Goal: Find specific page/section: Find specific page/section

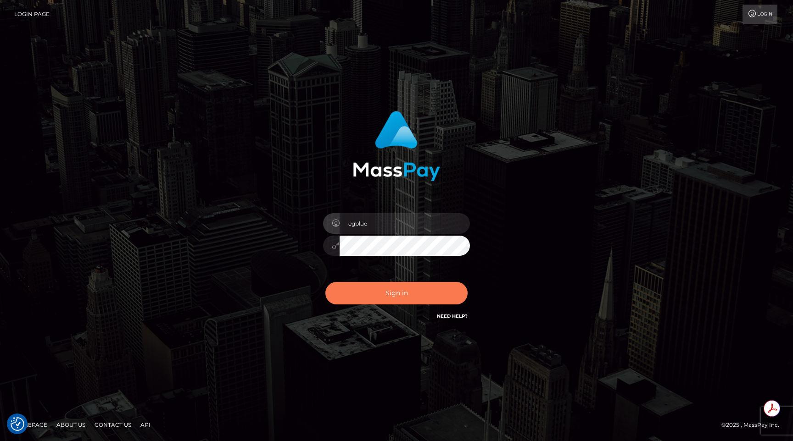
click at [446, 222] on button "Sign in" at bounding box center [396, 293] width 142 height 22
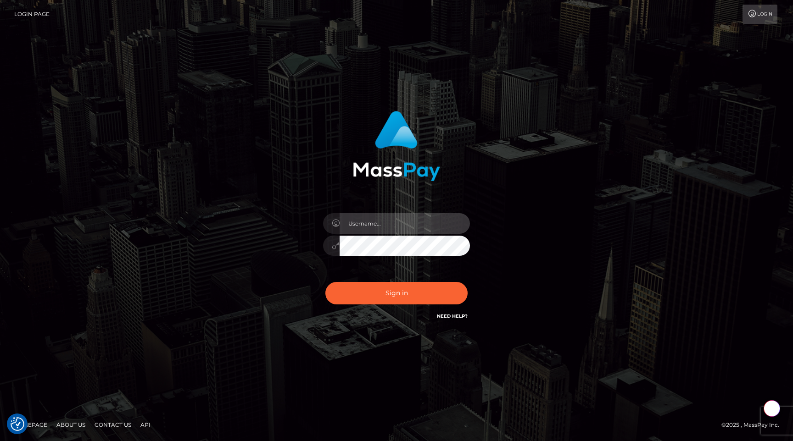
type input "egblue"
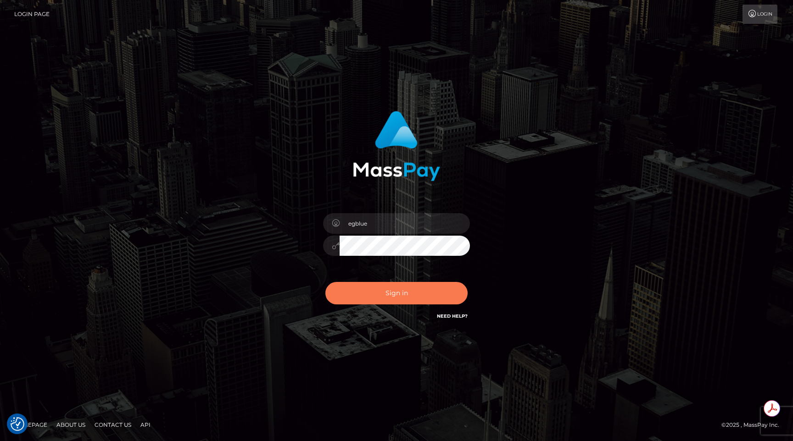
click at [446, 293] on button "Sign in" at bounding box center [396, 293] width 142 height 22
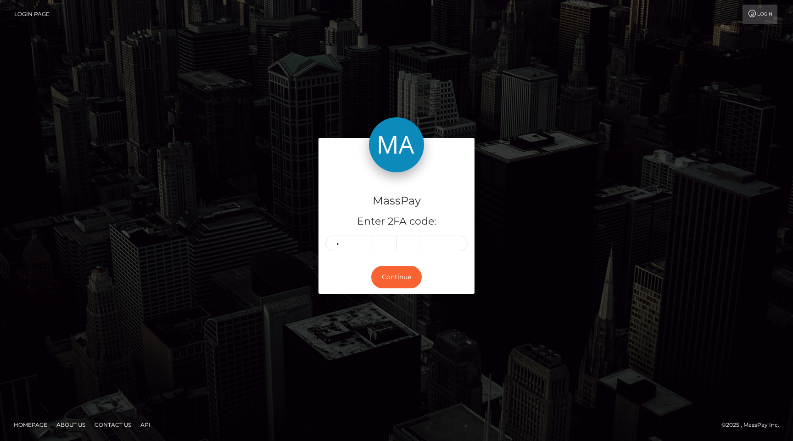
type input "6"
type input "1"
type input "8"
type input "9"
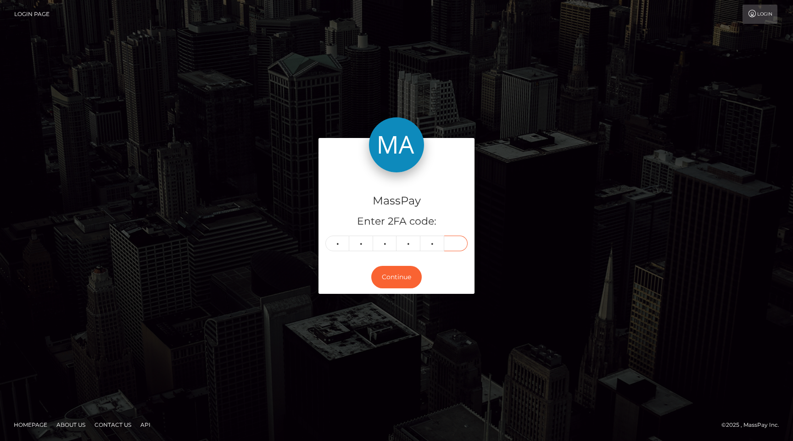
type input "8"
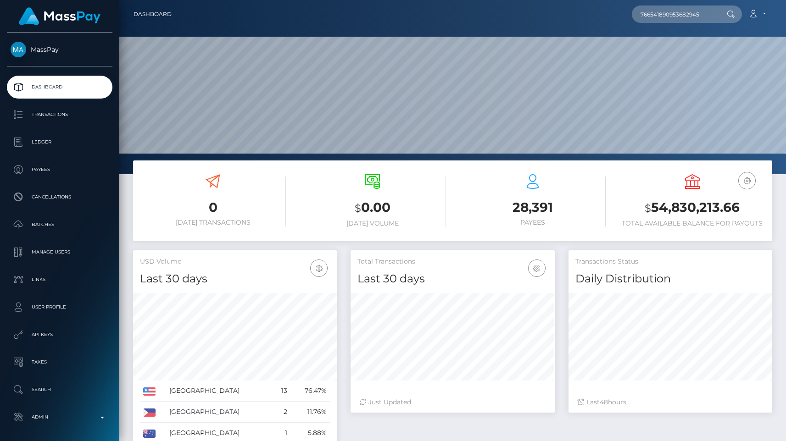
scroll to position [162, 204]
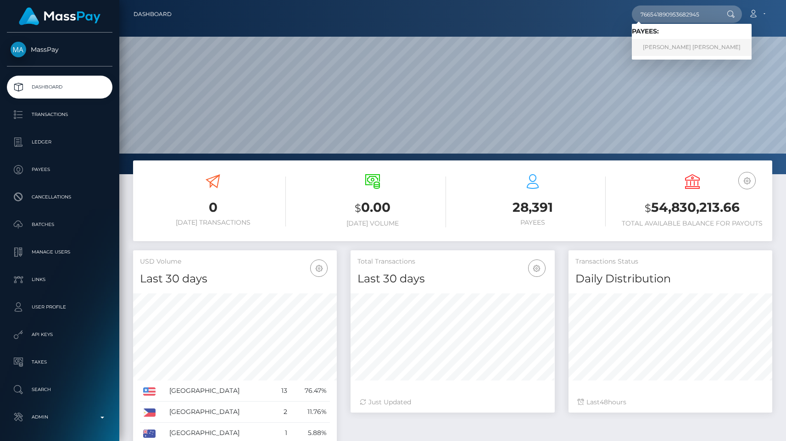
type input "766541890953682945"
click at [712, 51] on link "Jean Ronel Aldric TINGBO" at bounding box center [692, 47] width 120 height 17
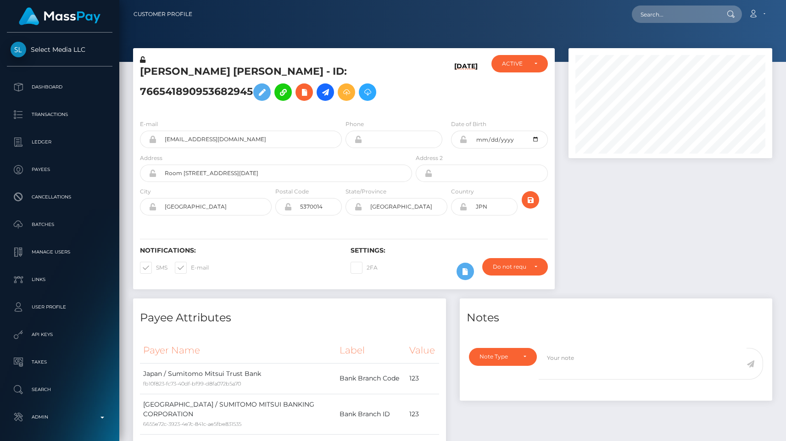
scroll to position [110, 204]
drag, startPoint x: 275, startPoint y: 73, endPoint x: 142, endPoint y: 78, distance: 133.6
click at [142, 78] on h5 "[PERSON_NAME] [PERSON_NAME] - ID: 766541890953682945" at bounding box center [273, 85] width 267 height 41
copy h5 "[PERSON_NAME] [PERSON_NAME]"
